Goal: Task Accomplishment & Management: Use online tool/utility

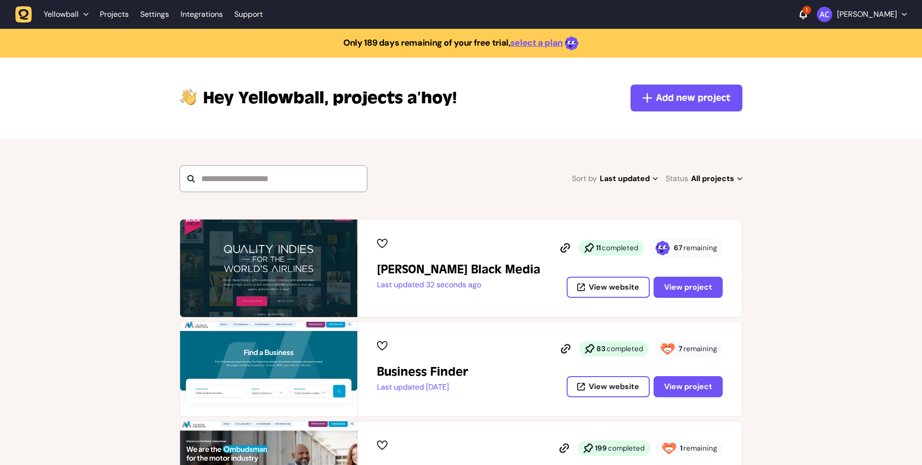
click at [702, 282] on span "View project" at bounding box center [688, 287] width 48 height 10
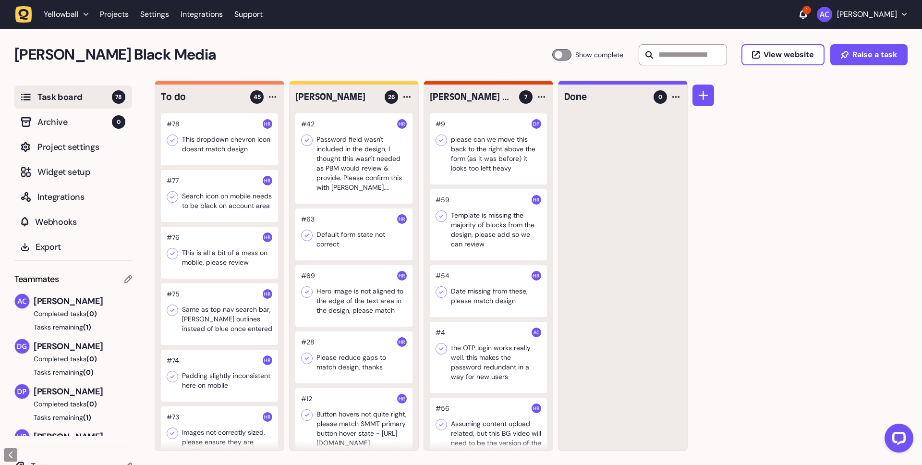
click at [492, 167] on div at bounding box center [488, 148] width 117 height 71
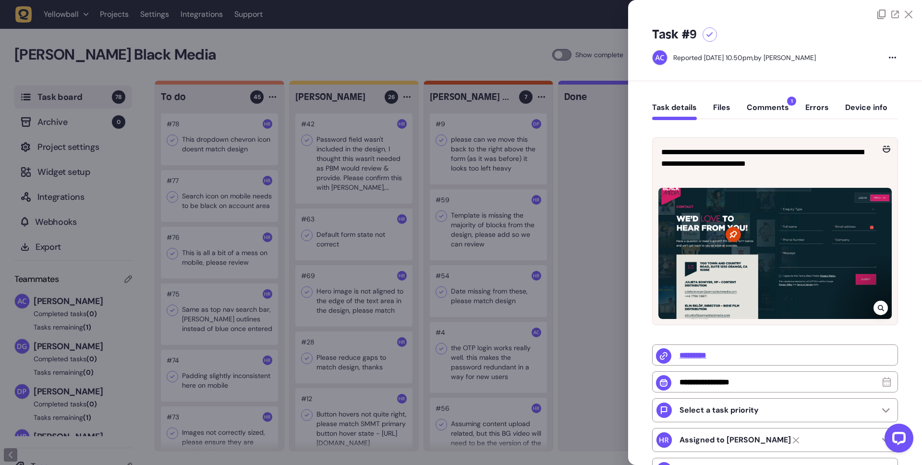
click at [784, 112] on button "Comments 1" at bounding box center [767, 111] width 42 height 17
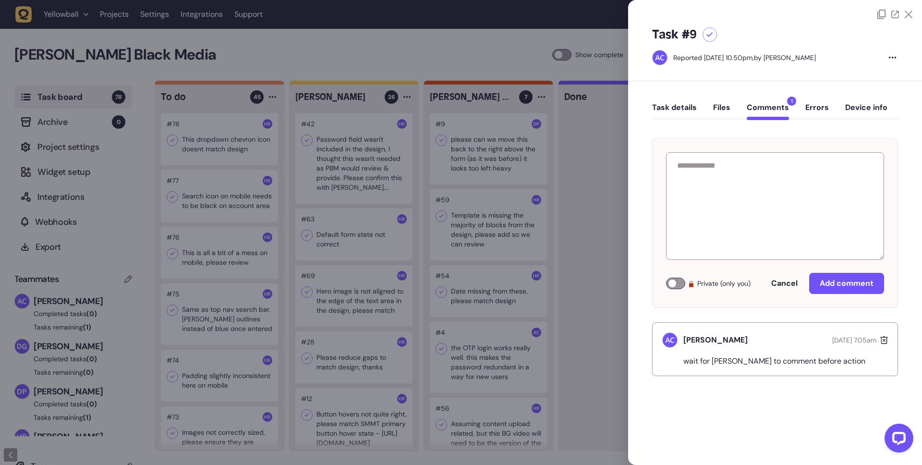
click at [914, 11] on div at bounding box center [775, 9] width 294 height 19
click at [913, 14] on div at bounding box center [775, 9] width 294 height 19
click at [908, 14] on icon at bounding box center [908, 15] width 8 height 8
